Goal: Transaction & Acquisition: Purchase product/service

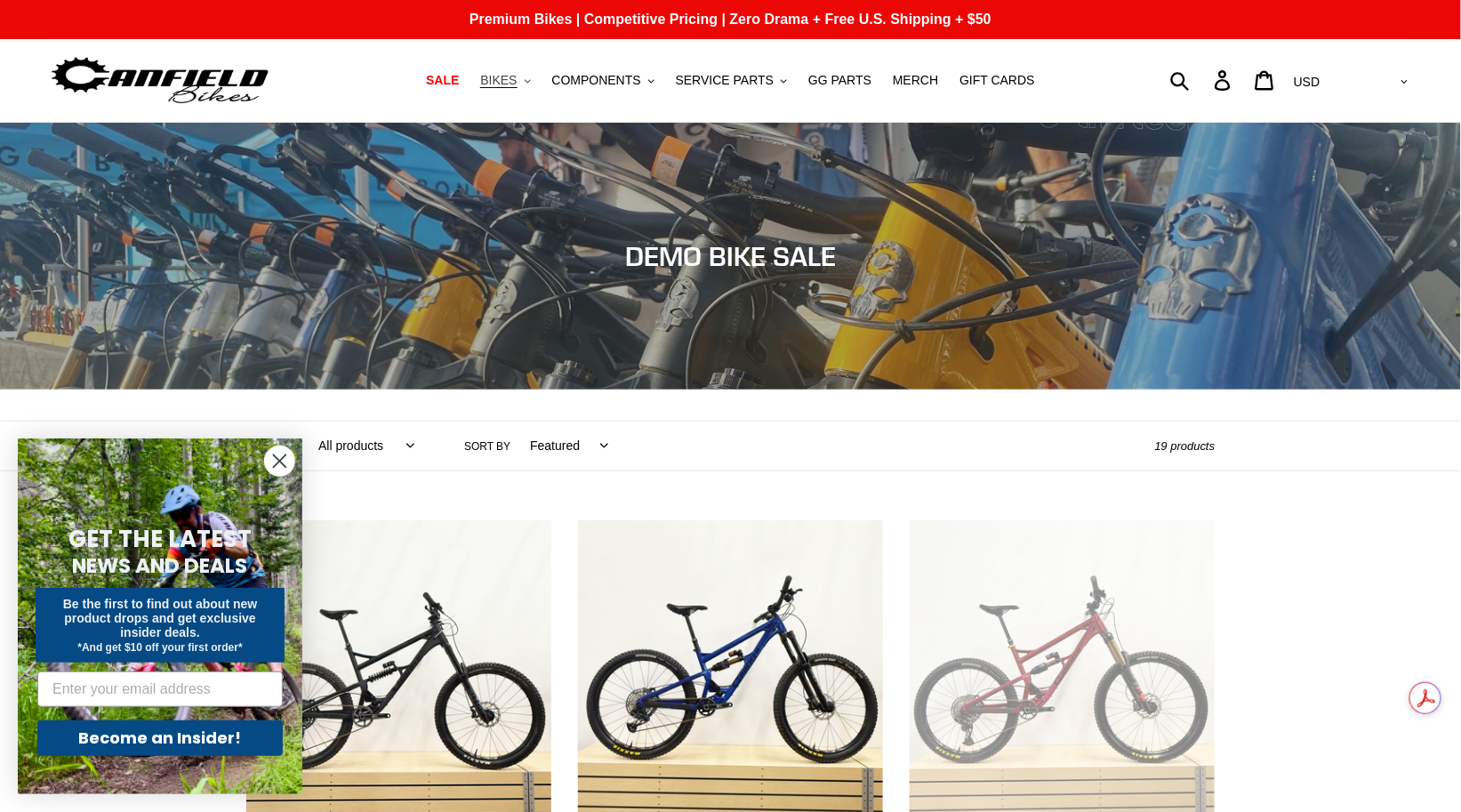
click at [516, 81] on span "BIKES" at bounding box center [498, 81] width 36 height 15
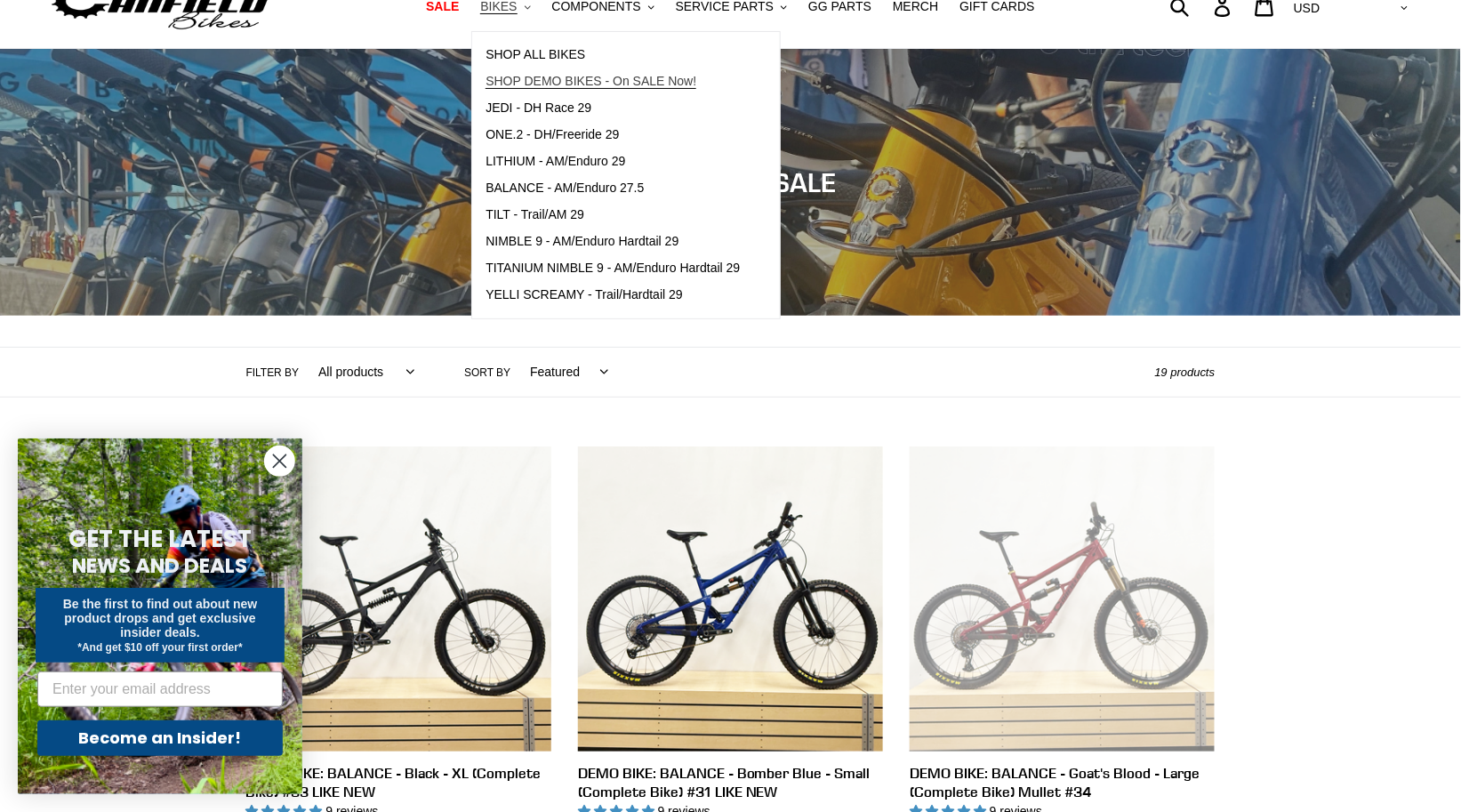
scroll to position [84, 0]
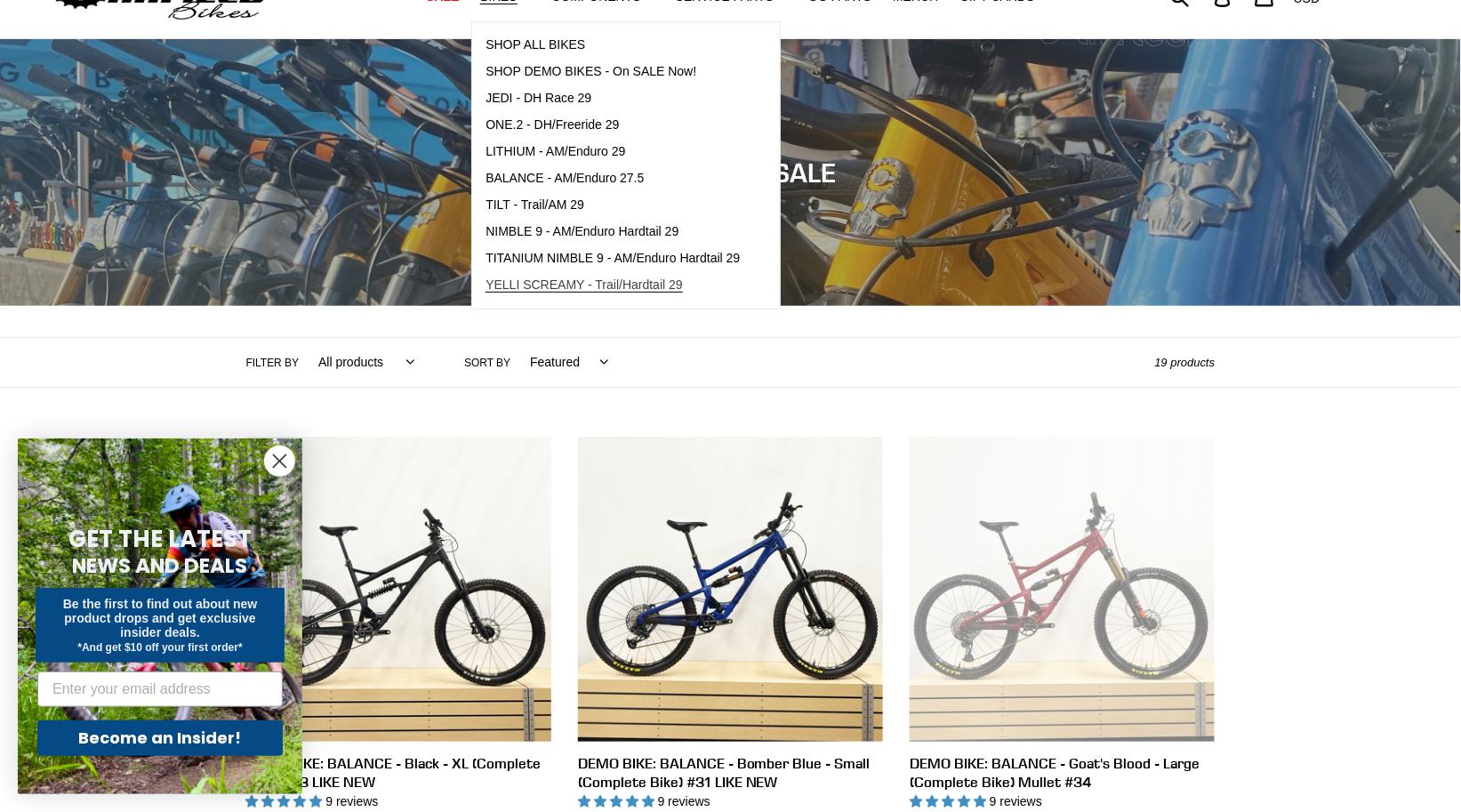
click at [579, 292] on span "YELLI SCREAMY - Trail/Hardtail 29" at bounding box center [585, 285] width 198 height 15
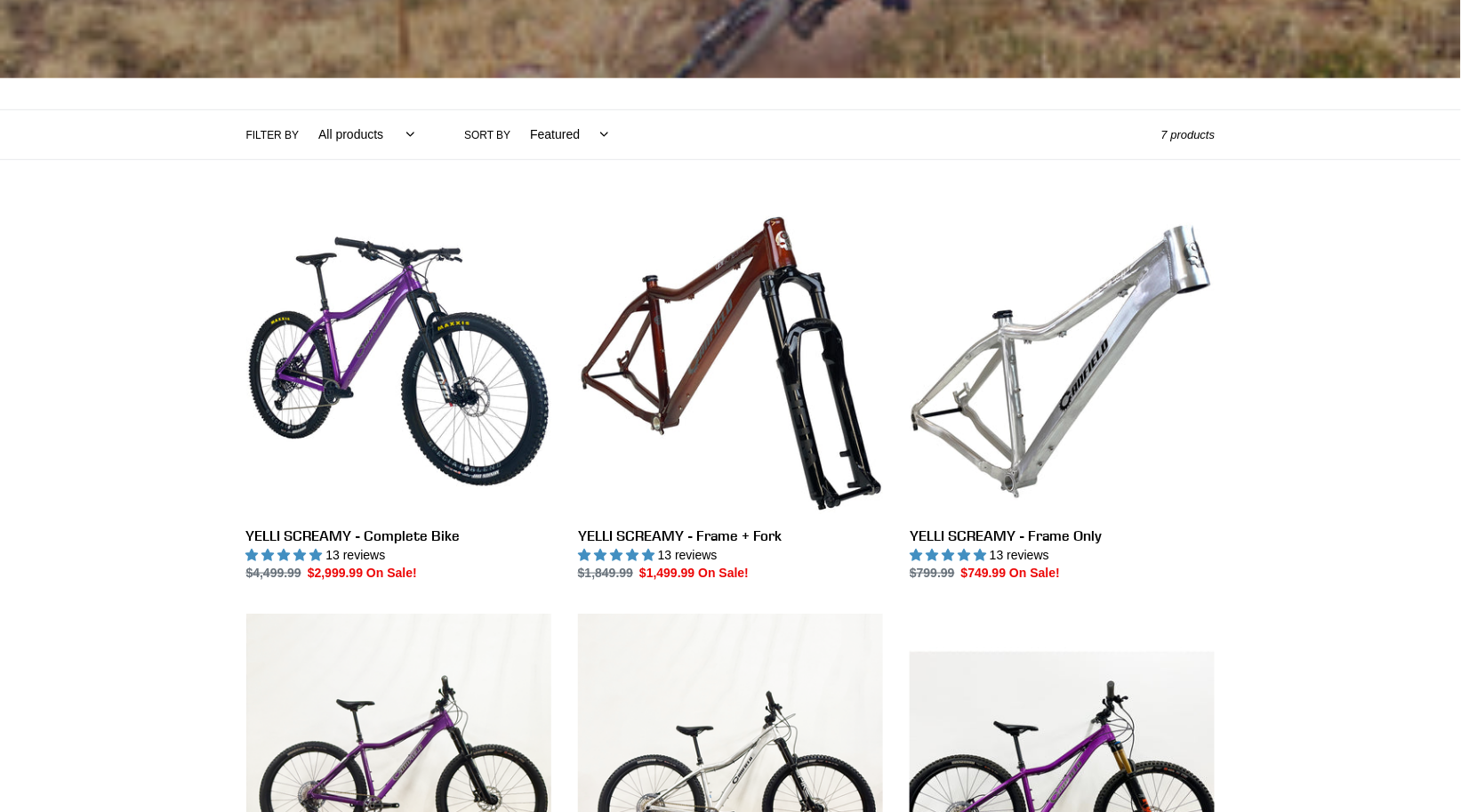
scroll to position [363, 0]
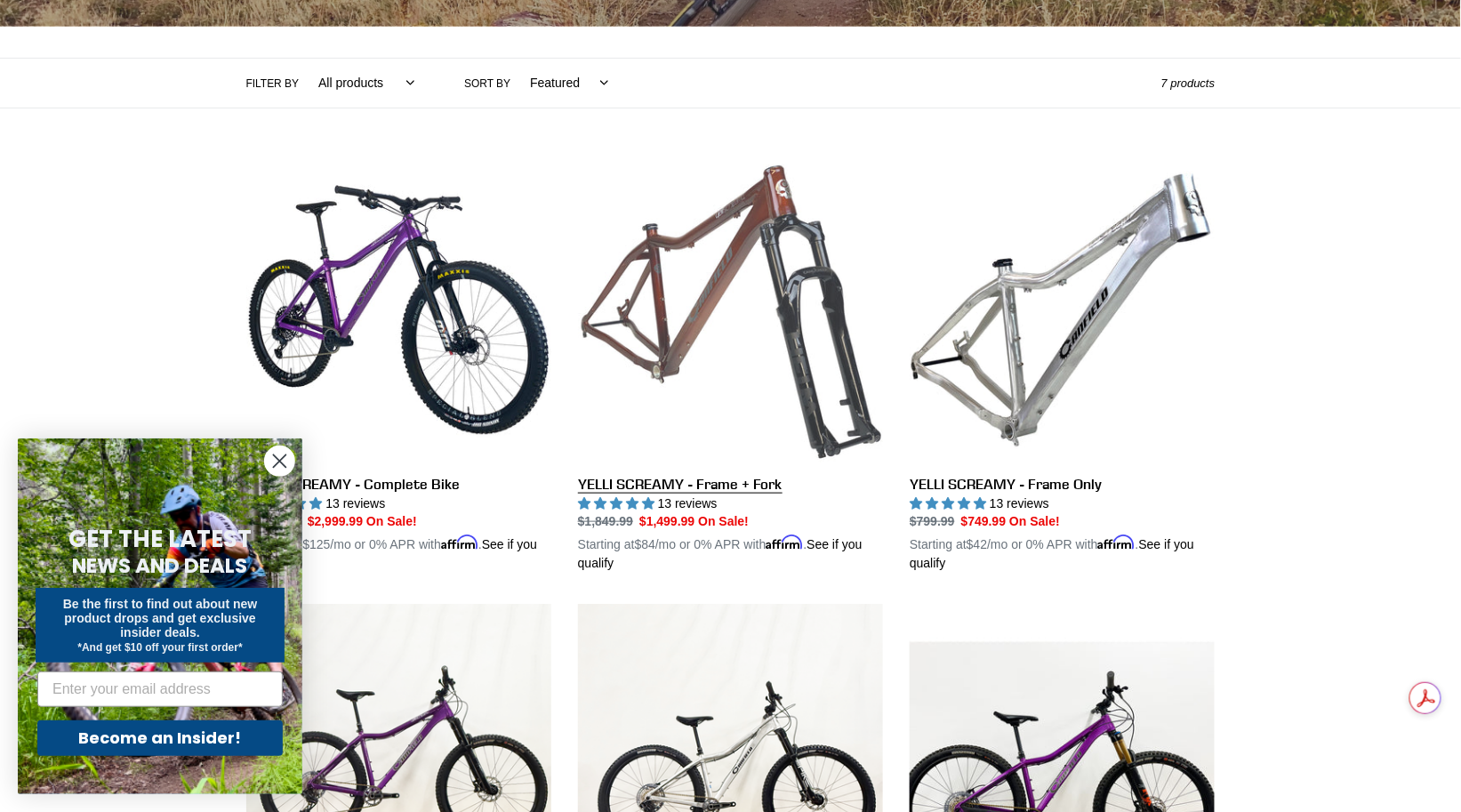
click at [711, 487] on link "YELLI SCREAMY - Frame + Fork" at bounding box center [730, 366] width 305 height 416
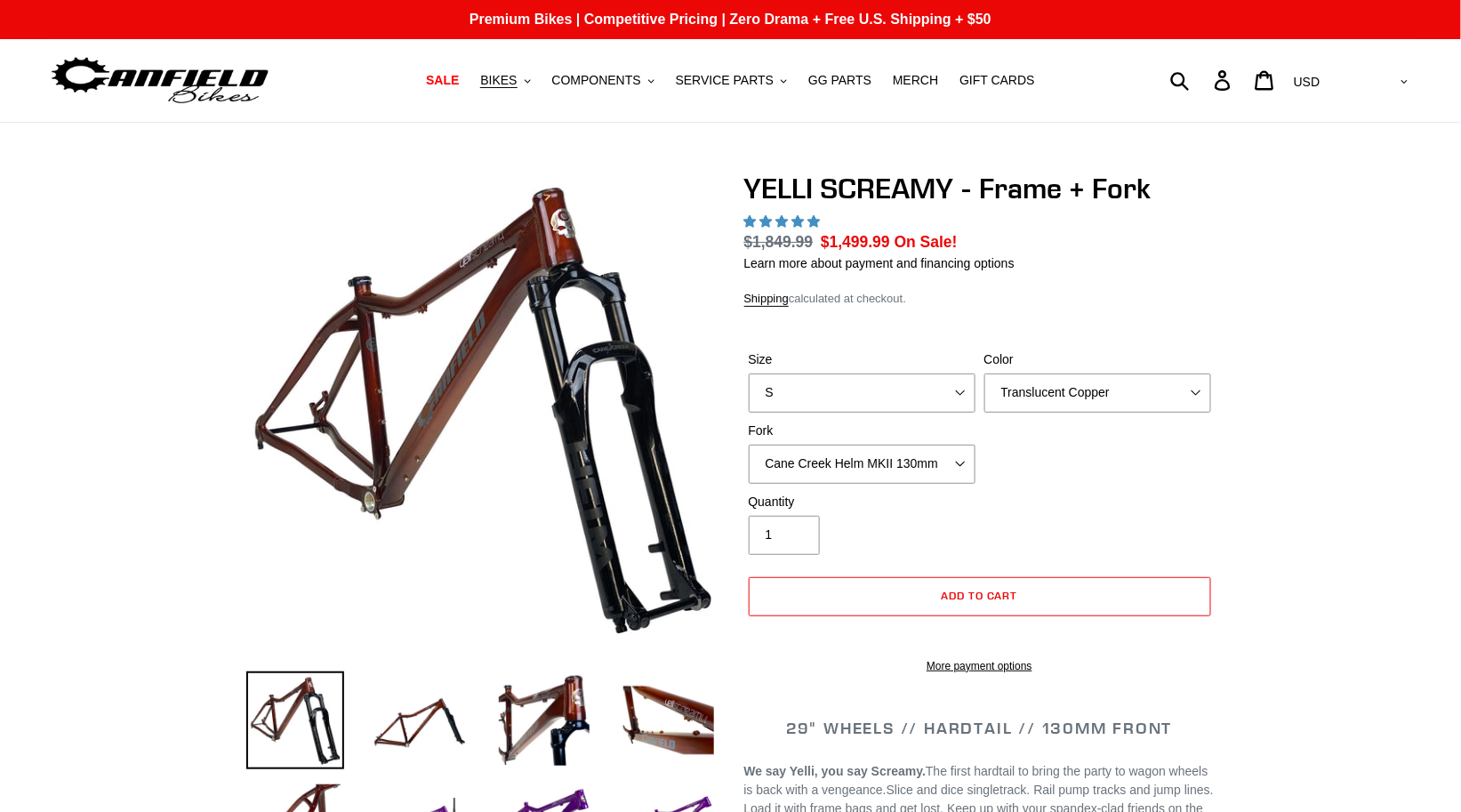
select select "highest-rating"
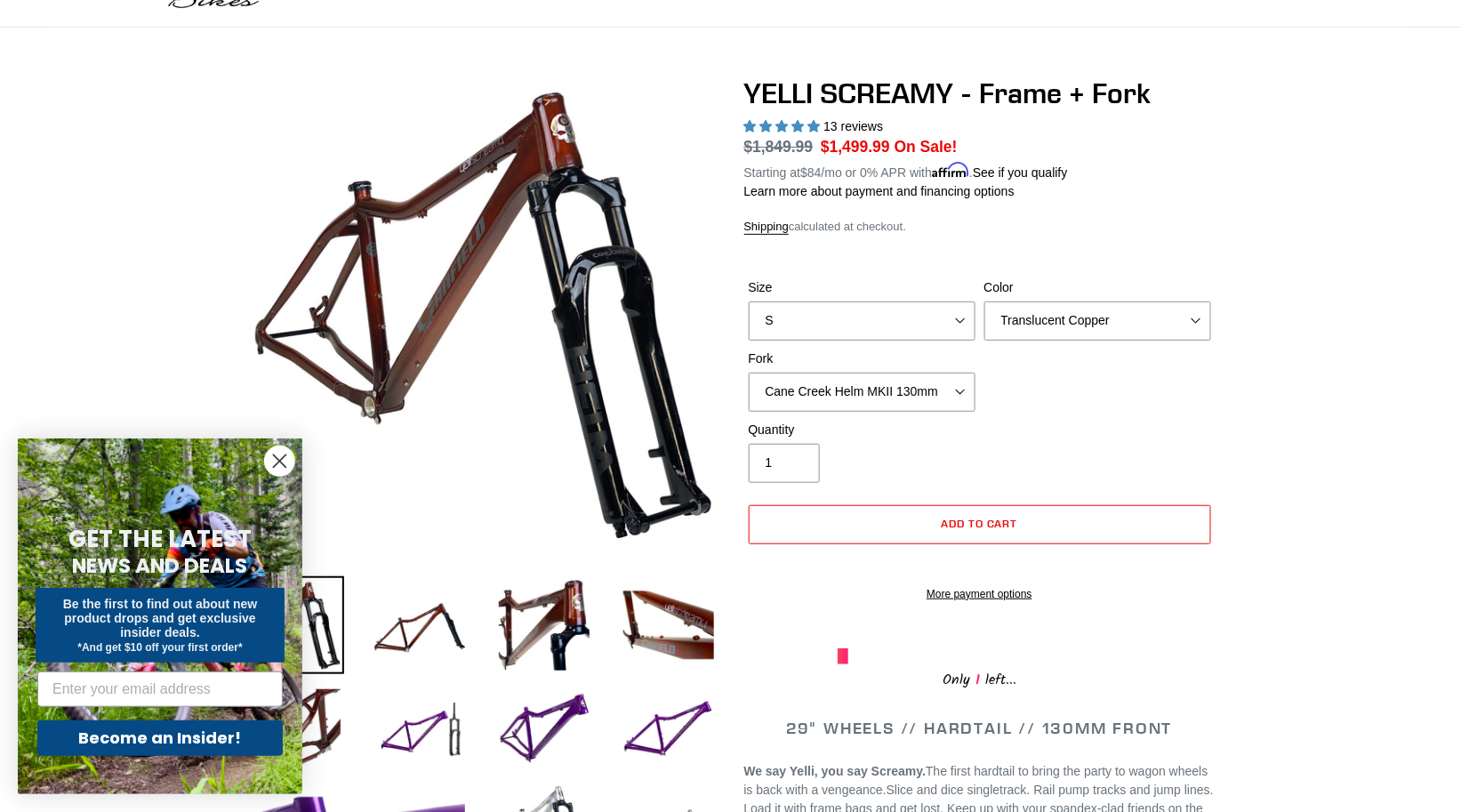
scroll to position [117, 0]
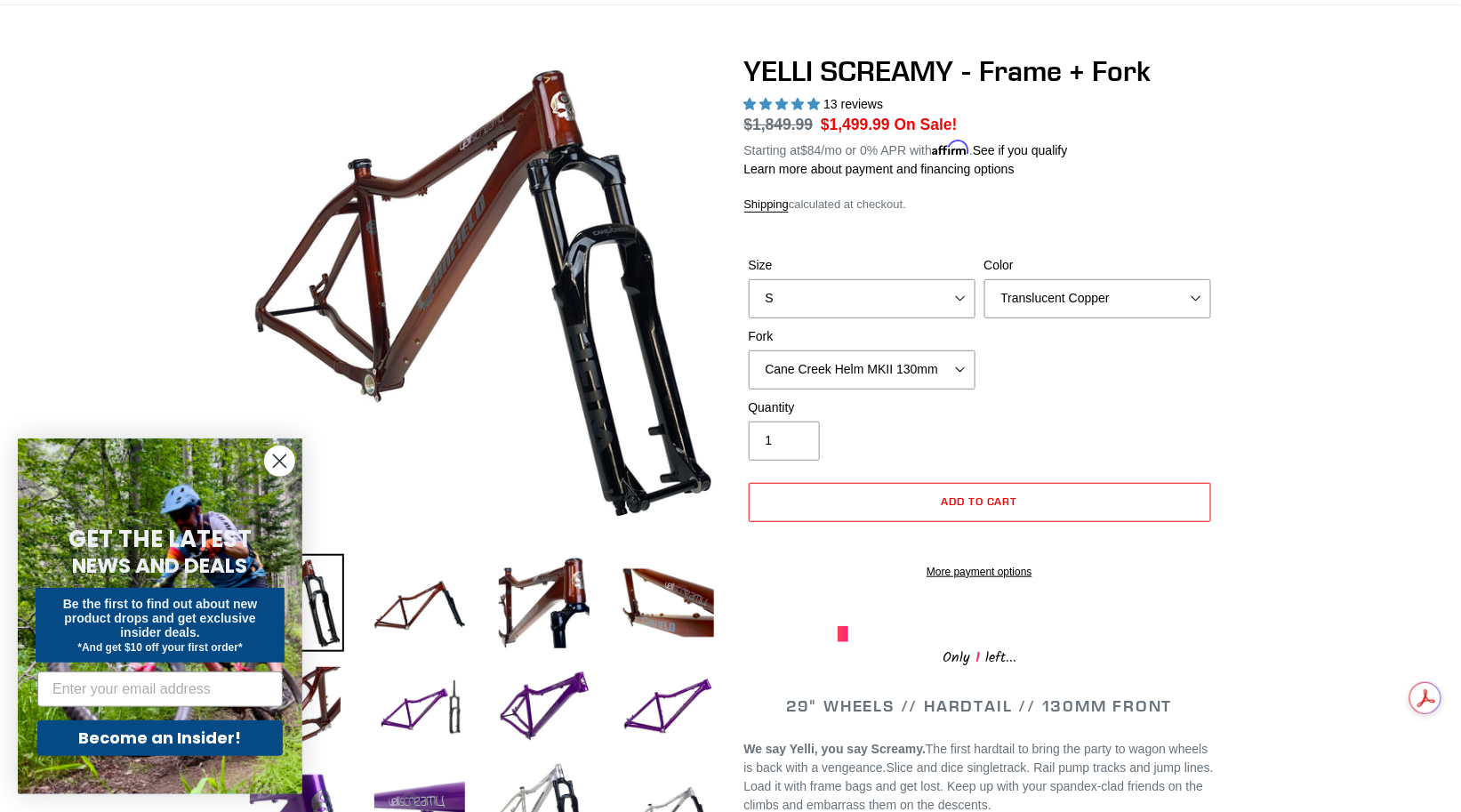
click at [281, 467] on circle "Close dialog" at bounding box center [280, 460] width 29 height 29
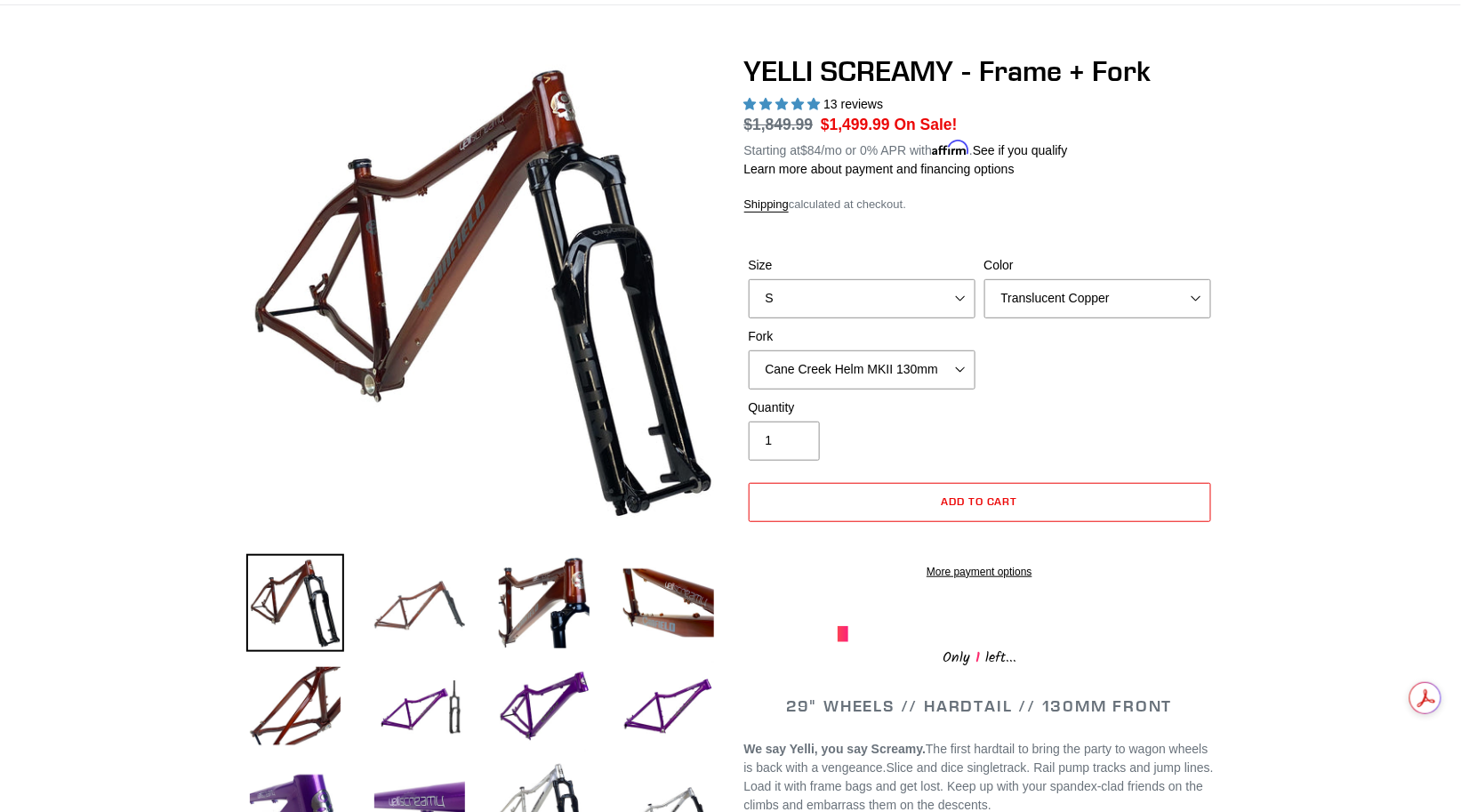
click at [412, 616] on img at bounding box center [419, 603] width 98 height 98
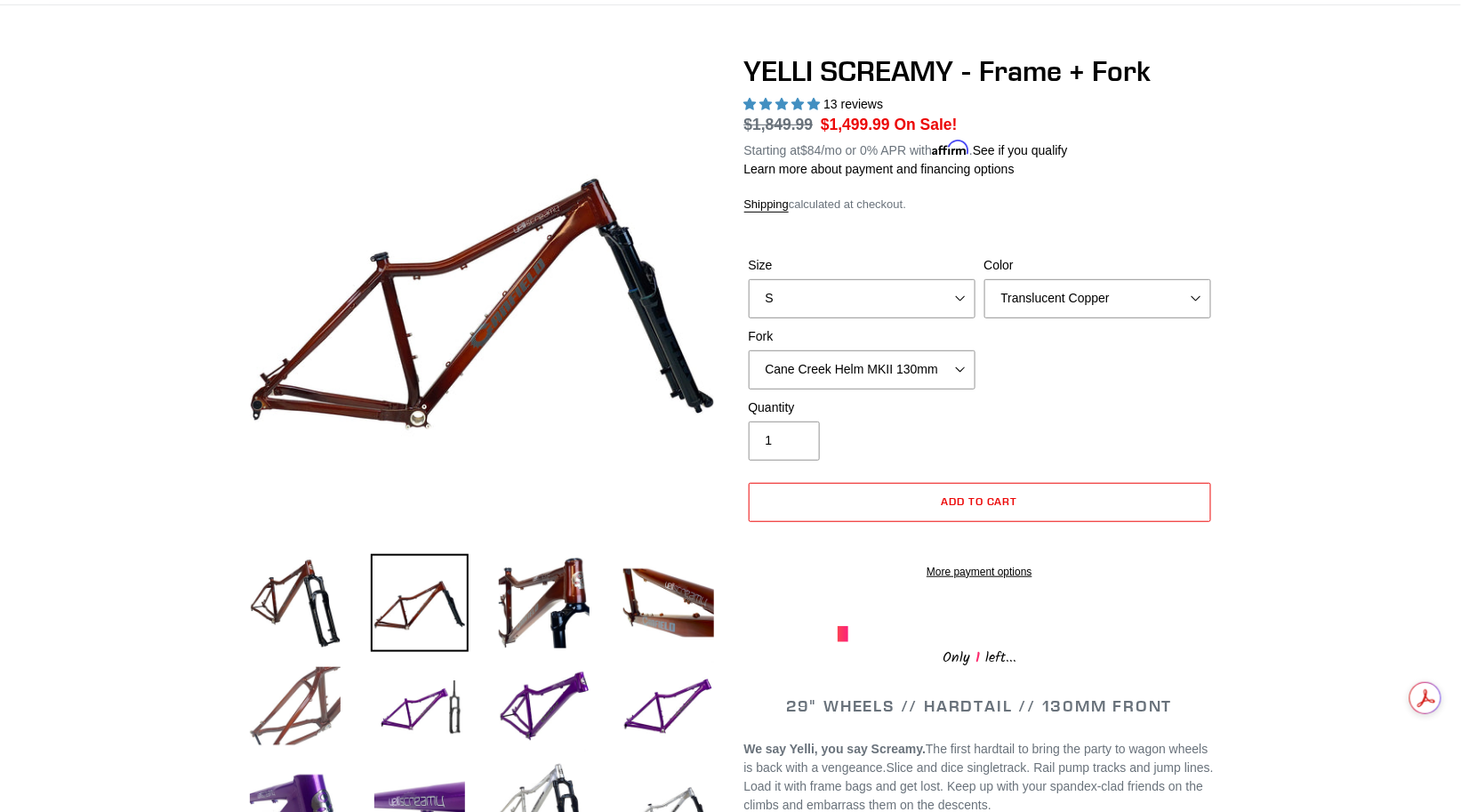
click at [298, 692] on img at bounding box center [295, 706] width 98 height 98
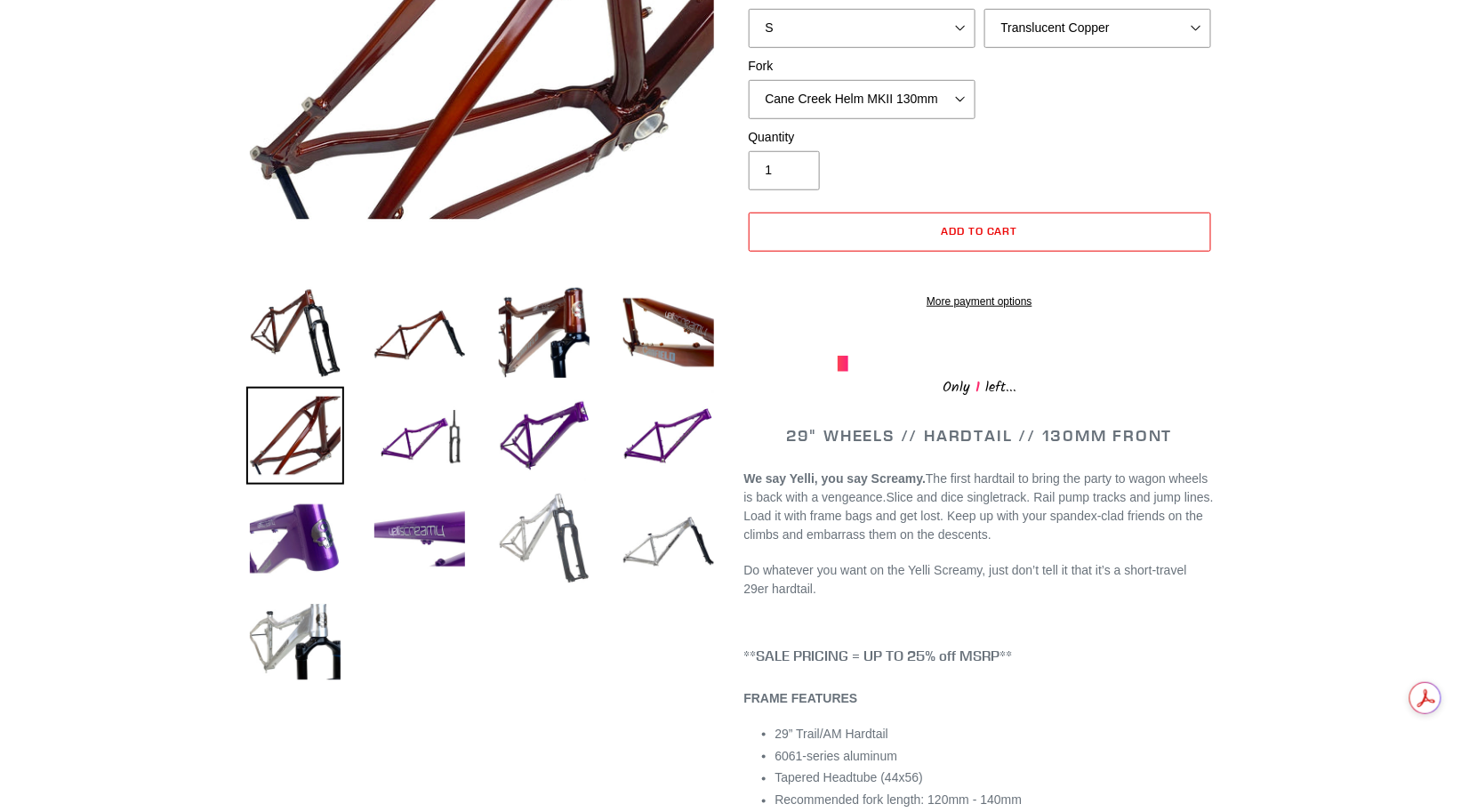
scroll to position [392, 0]
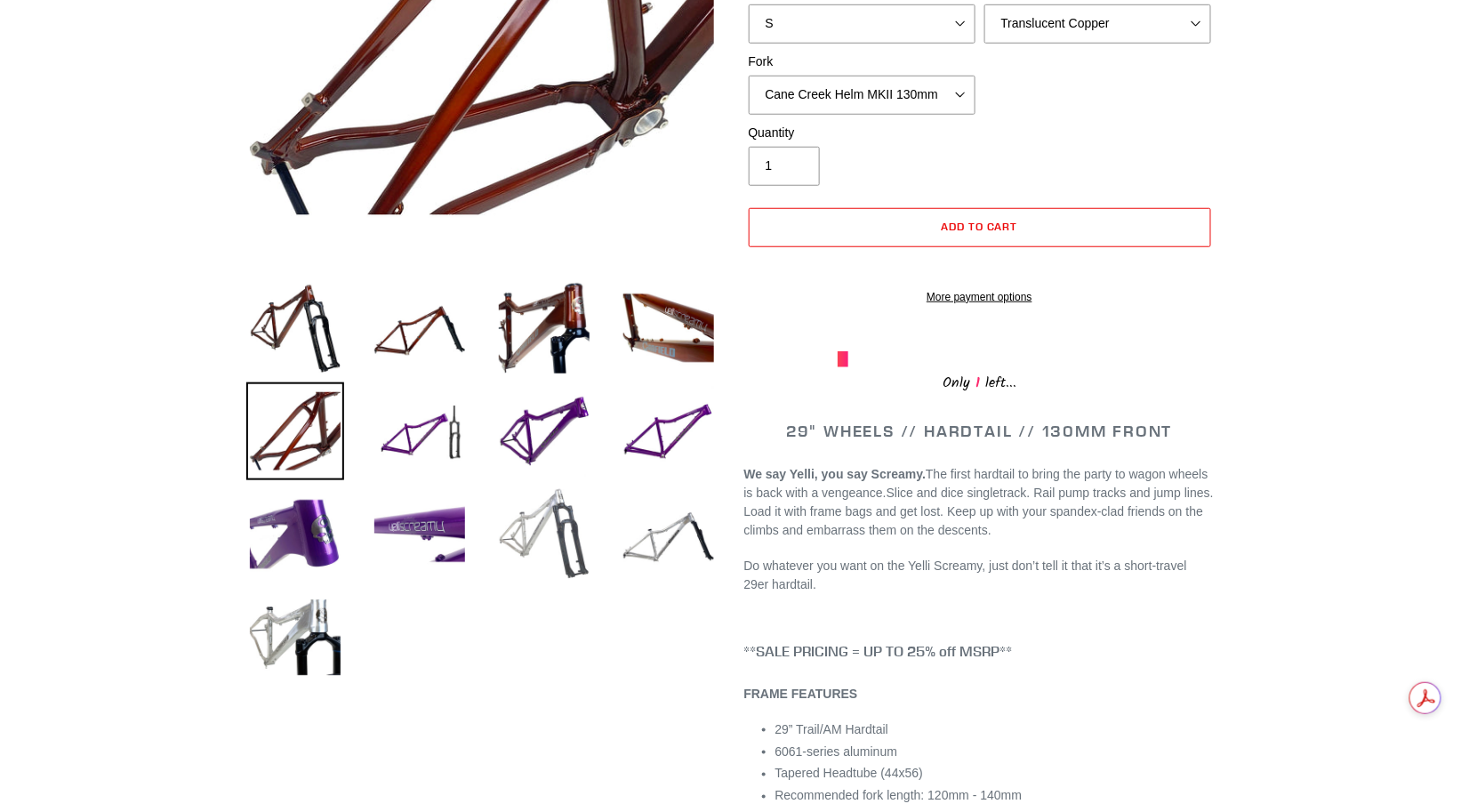
click at [547, 531] on img at bounding box center [544, 534] width 98 height 98
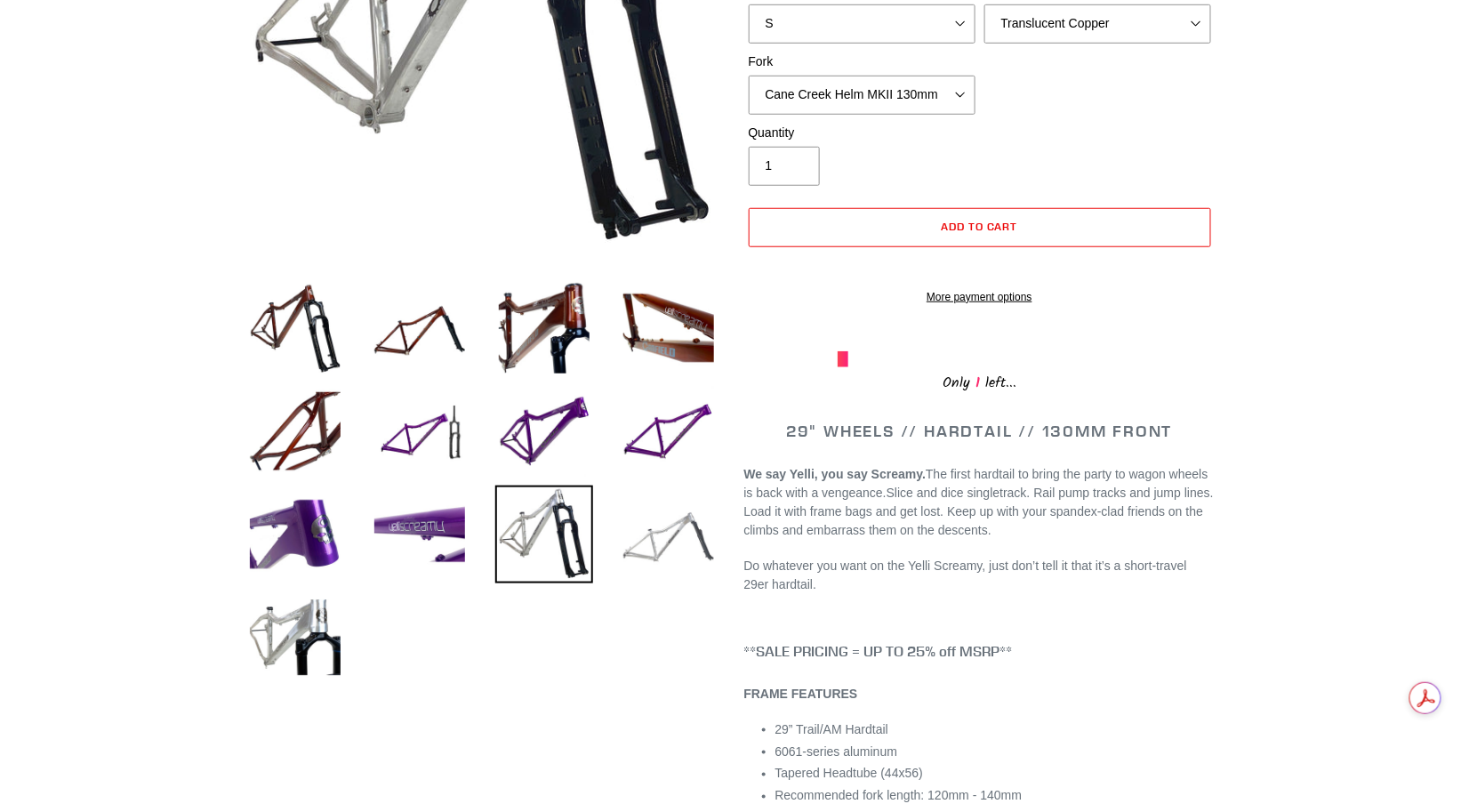
click at [665, 538] on img at bounding box center [669, 534] width 98 height 98
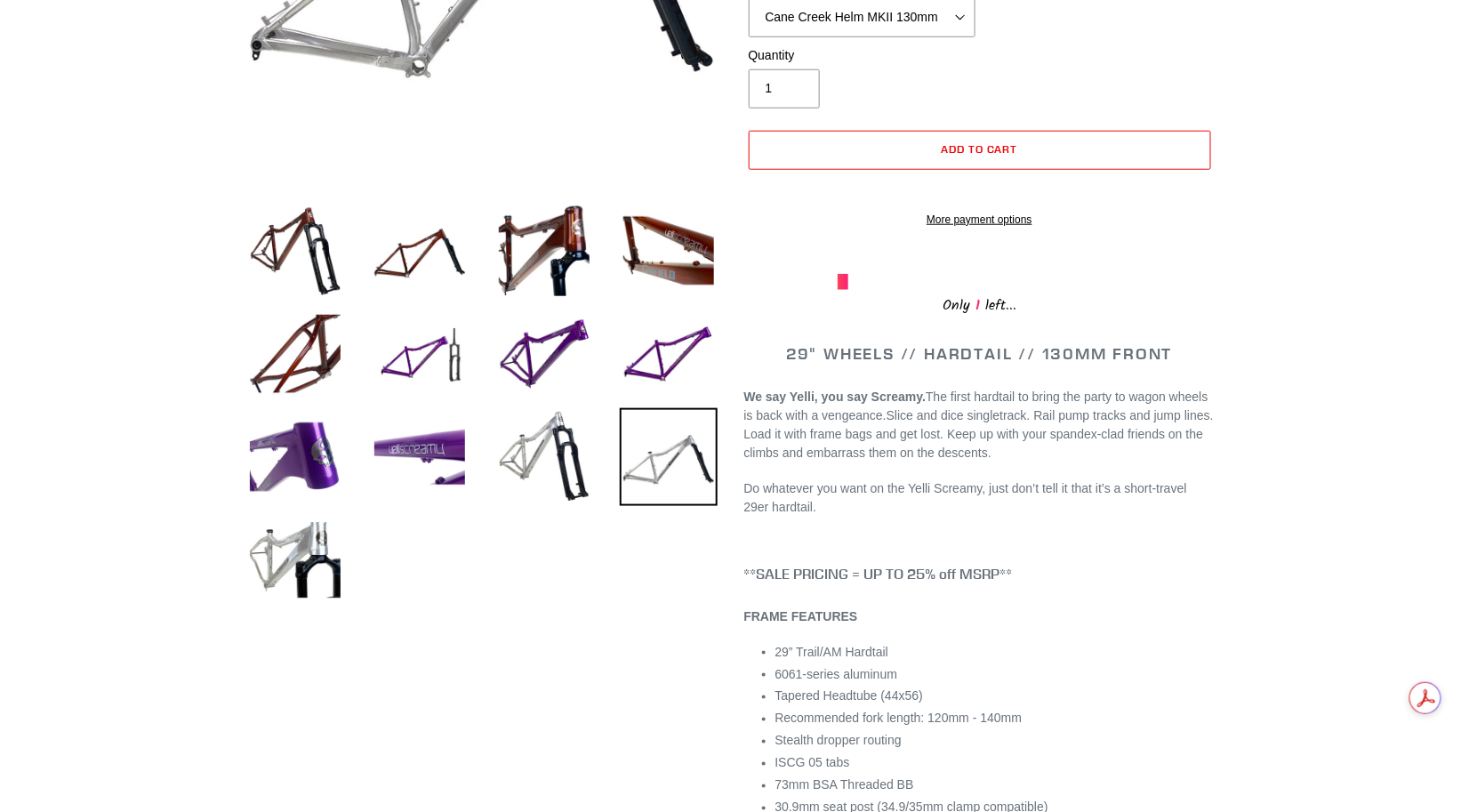
scroll to position [0, 0]
